Goal: Transaction & Acquisition: Purchase product/service

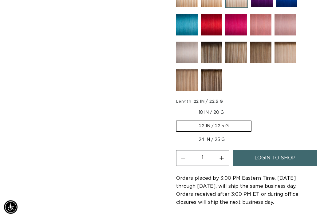
scroll to position [410, 0]
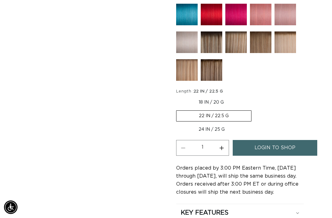
click at [283, 141] on span "login to shop" at bounding box center [275, 148] width 41 height 16
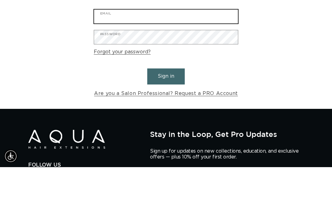
type input "[EMAIL_ADDRESS][DOMAIN_NAME]"
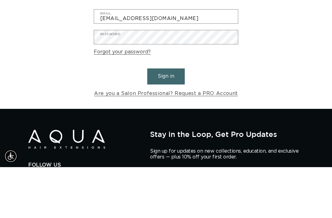
click at [166, 119] on button "Sign in" at bounding box center [166, 127] width 38 height 16
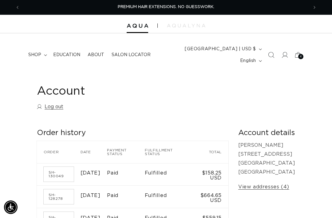
click at [38, 52] on span "shop" at bounding box center [34, 55] width 13 height 6
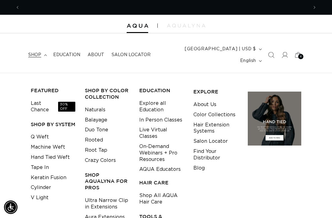
scroll to position [0, 289]
click at [45, 132] on link "Q Weft" at bounding box center [40, 137] width 18 height 10
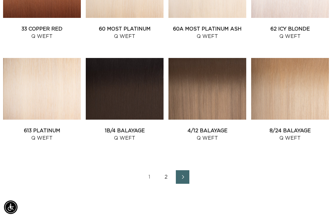
scroll to position [0, 577]
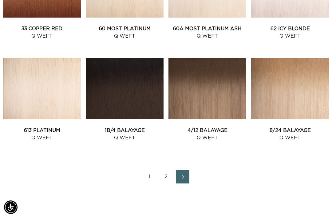
click at [172, 170] on link "2" at bounding box center [166, 177] width 14 height 14
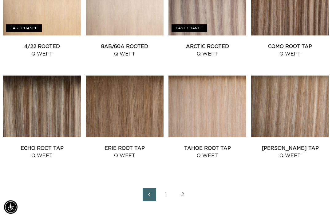
scroll to position [492, 0]
click at [162, 187] on link "1" at bounding box center [166, 194] width 14 height 14
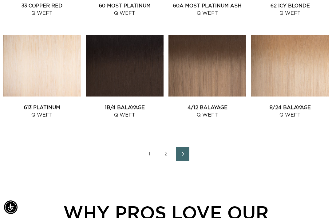
scroll to position [0, 577]
click at [140, 104] on link "1B/4 Balayage Q Weft" at bounding box center [125, 111] width 78 height 15
